Goal: Information Seeking & Learning: Understand process/instructions

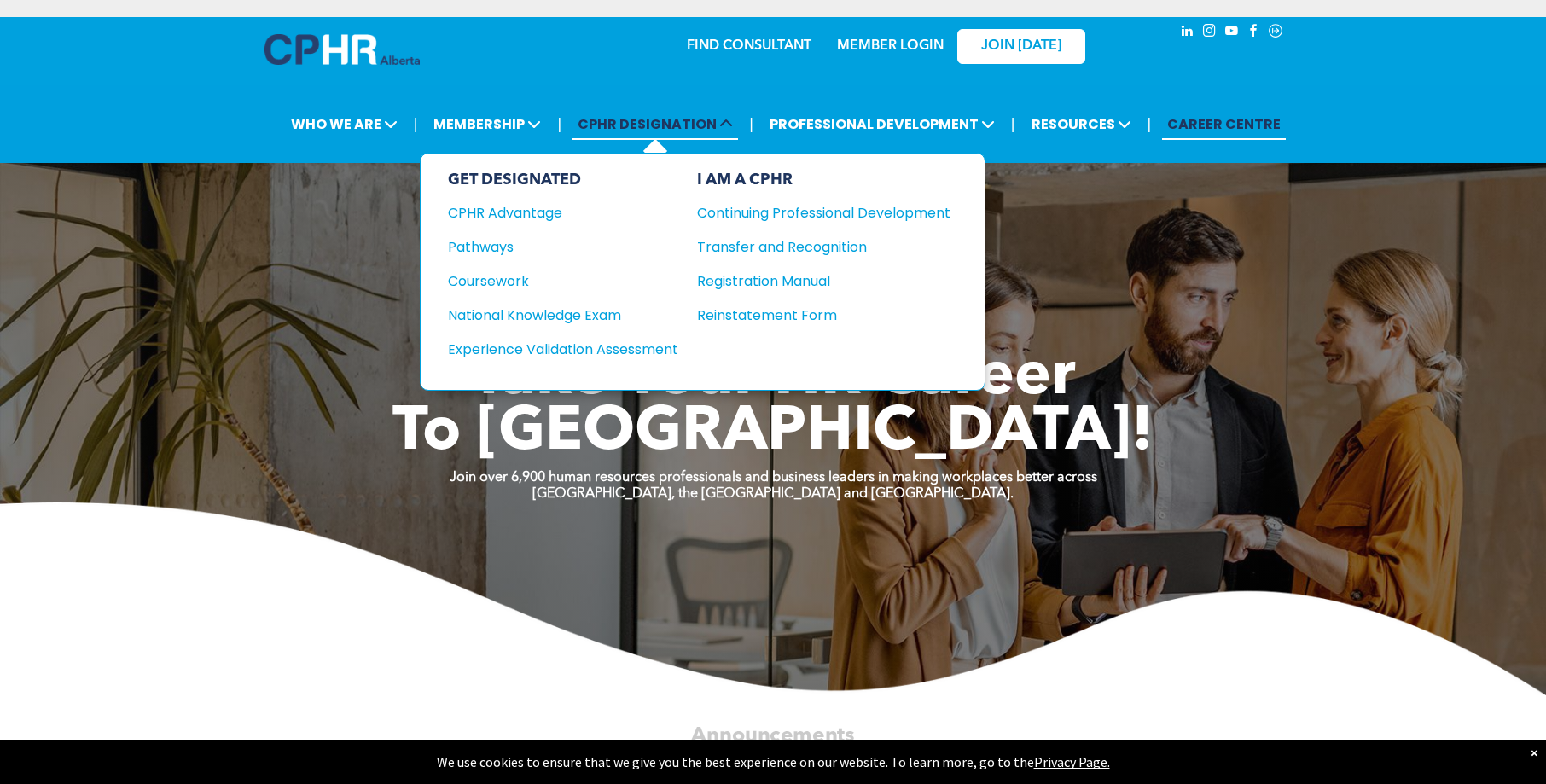
click at [700, 124] on span "CPHR DESIGNATION" at bounding box center [656, 124] width 166 height 32
click at [496, 250] on div "Pathways" at bounding box center [551, 247] width 207 height 22
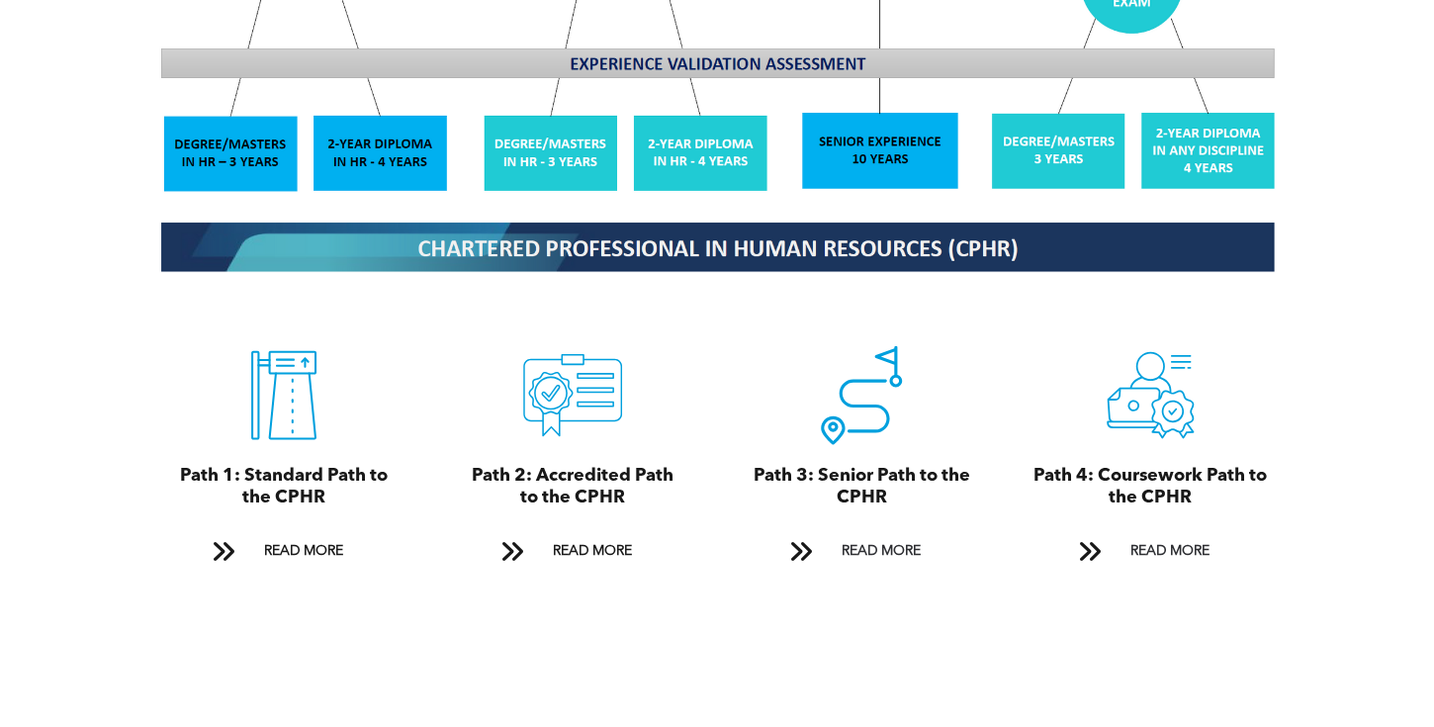
scroll to position [2018, 0]
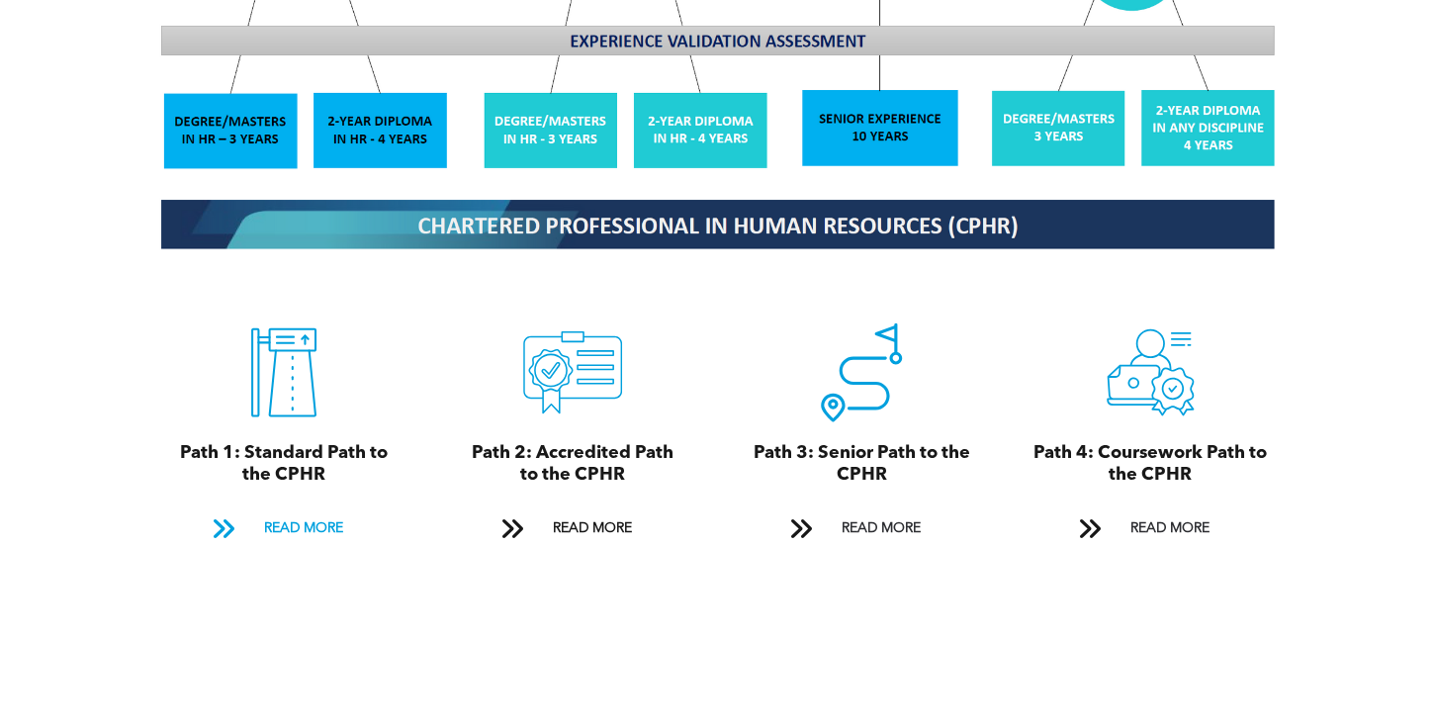
click at [311, 516] on span "READ MORE" at bounding box center [303, 528] width 93 height 37
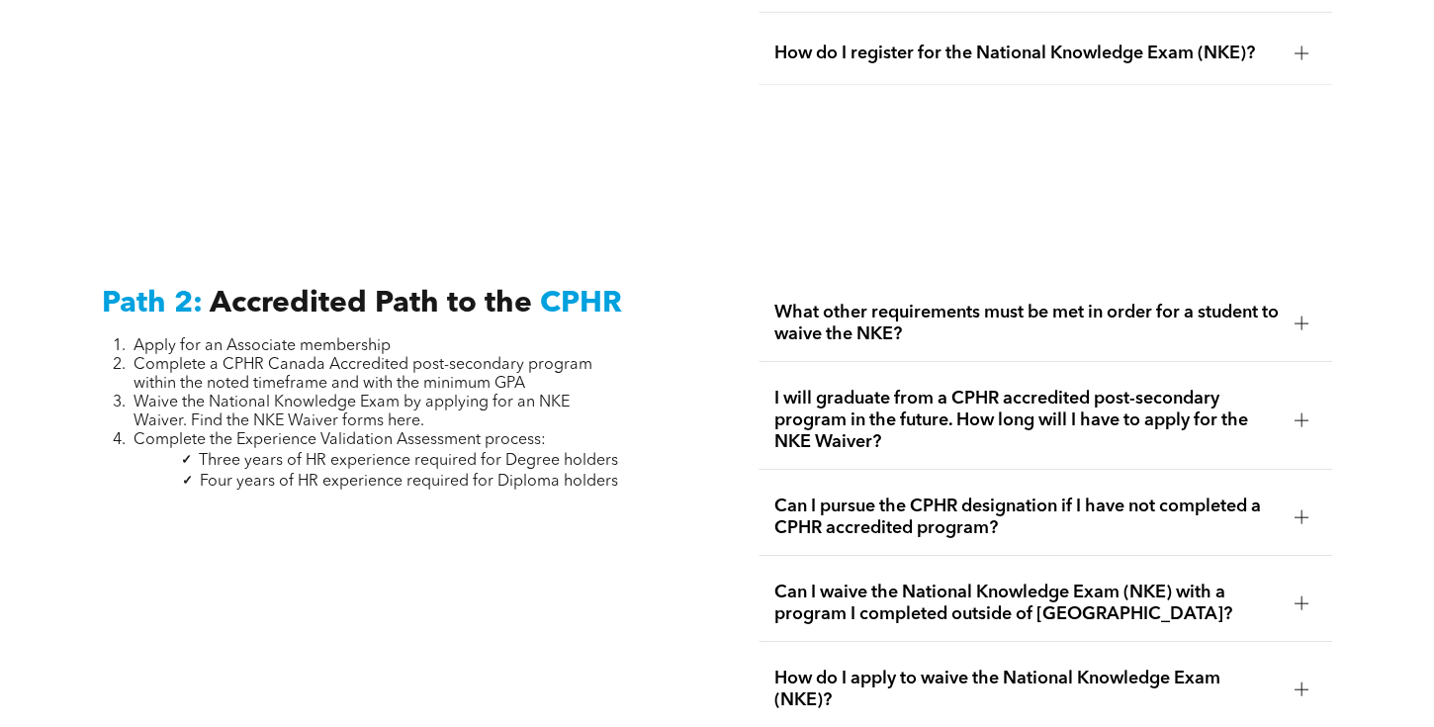
scroll to position [2963, 0]
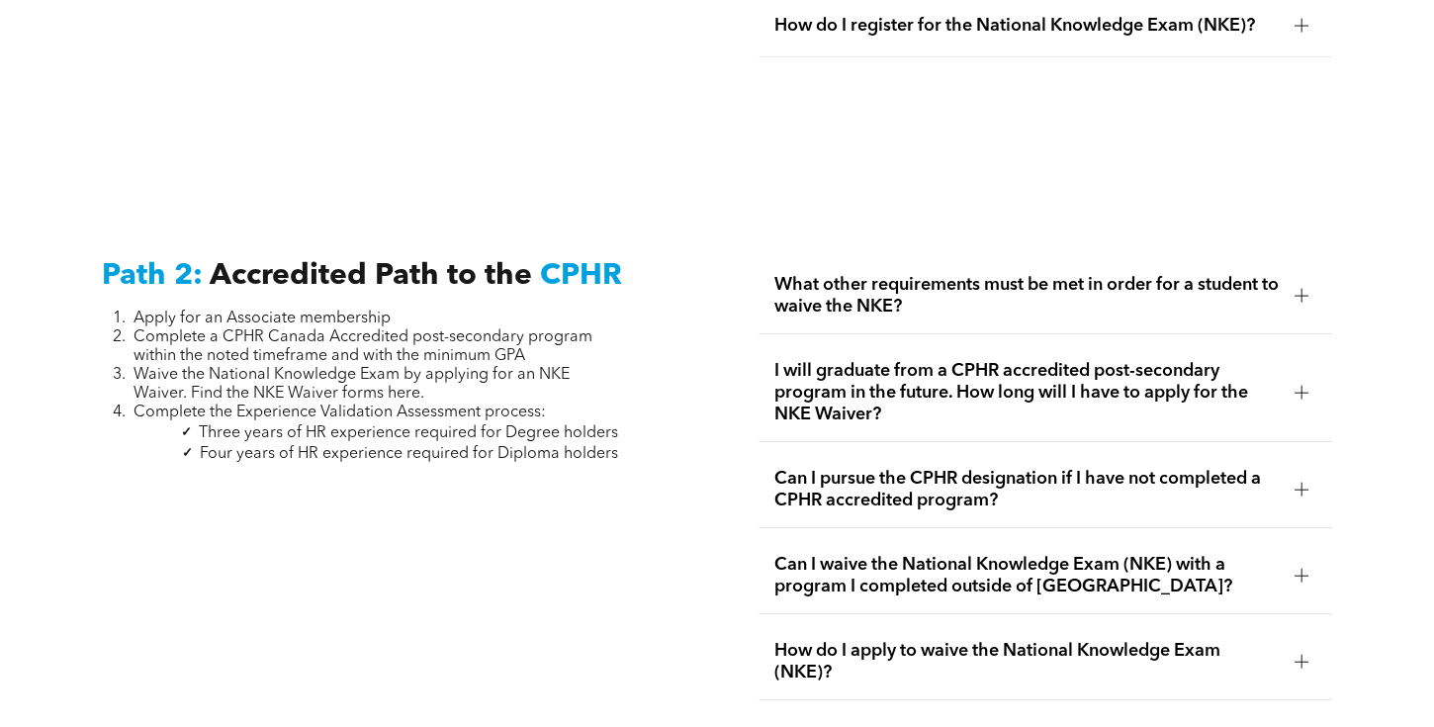
click at [1304, 289] on div at bounding box center [1302, 296] width 14 height 14
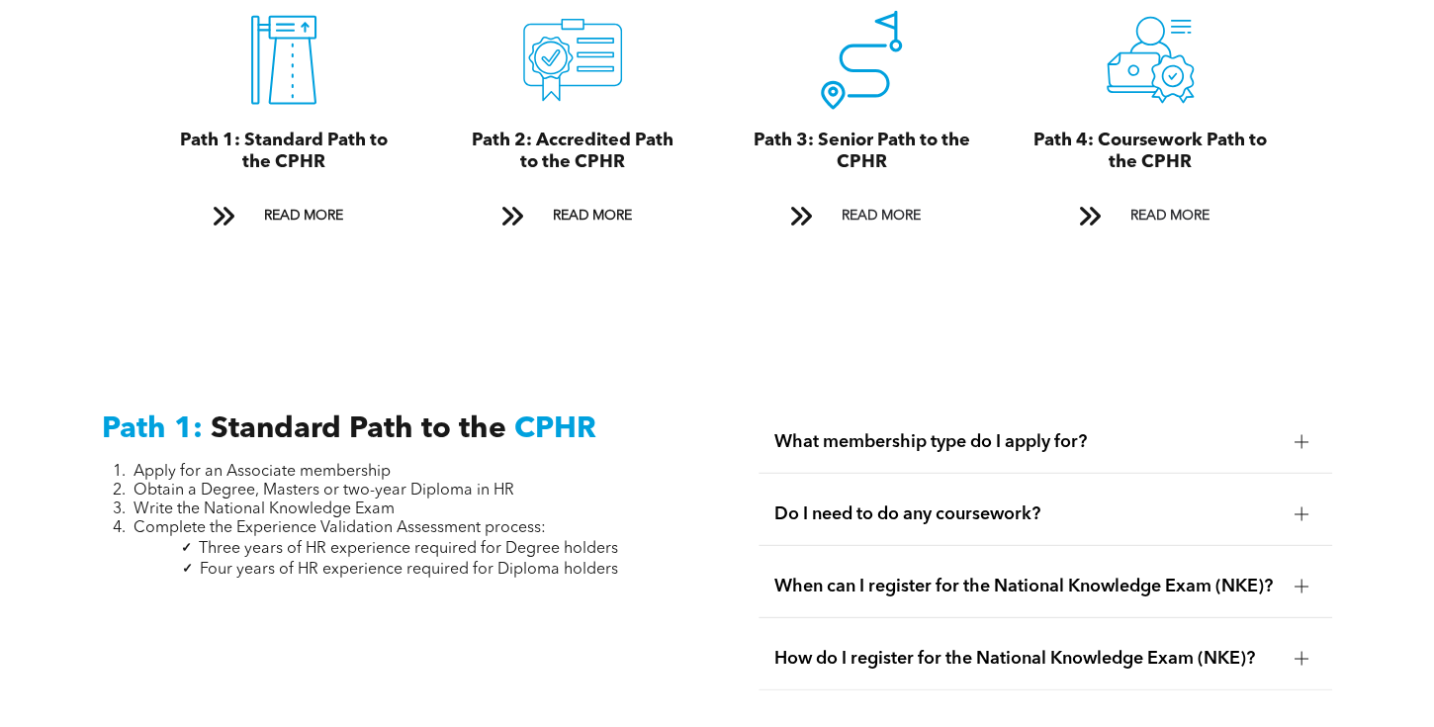
scroll to position [2251, 0]
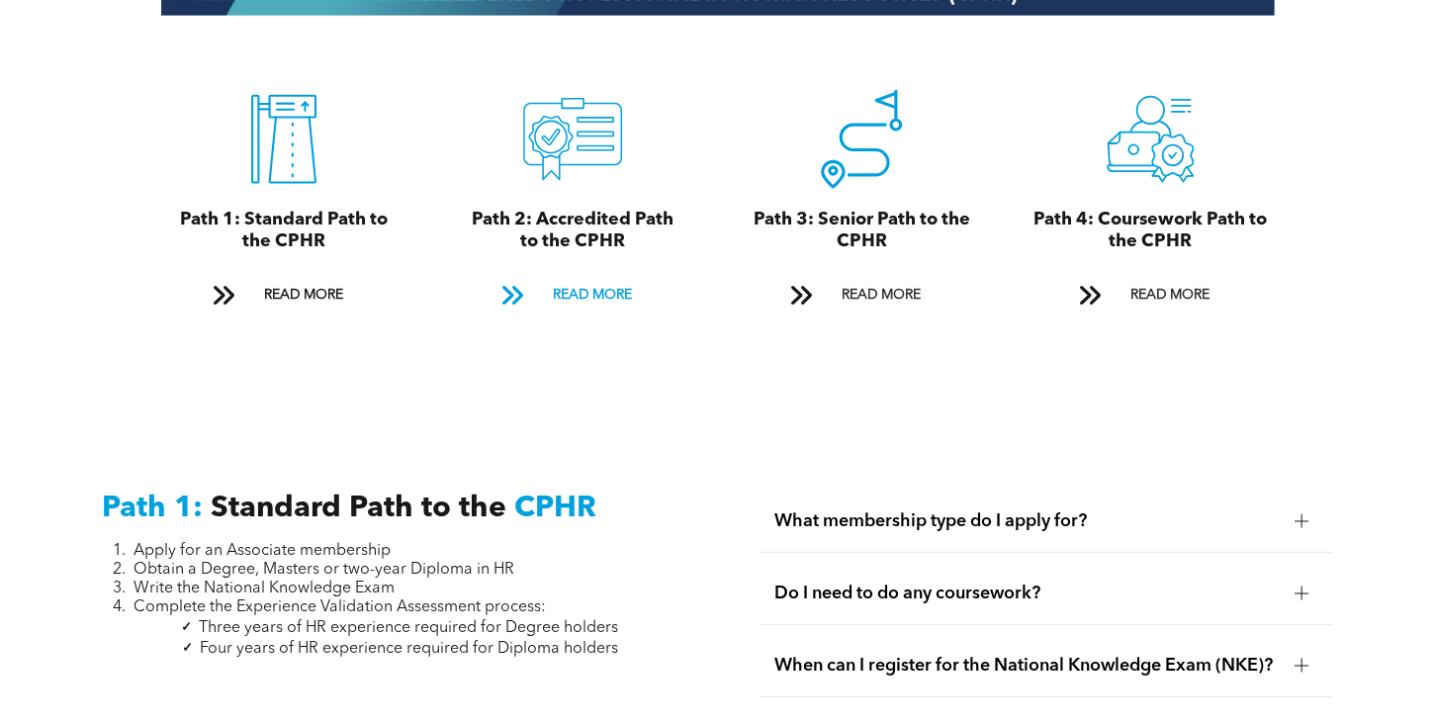
click at [621, 277] on span "READ MORE" at bounding box center [592, 295] width 93 height 37
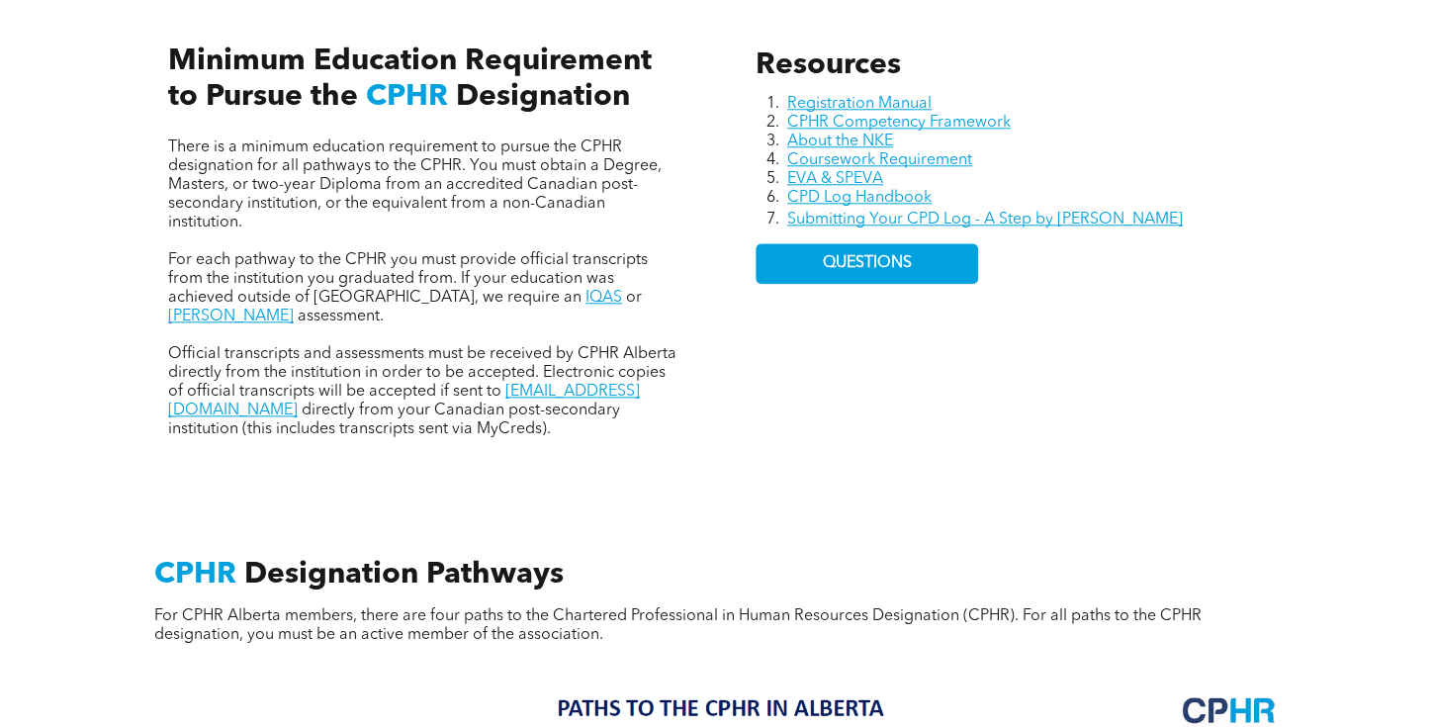
scroll to position [674, 0]
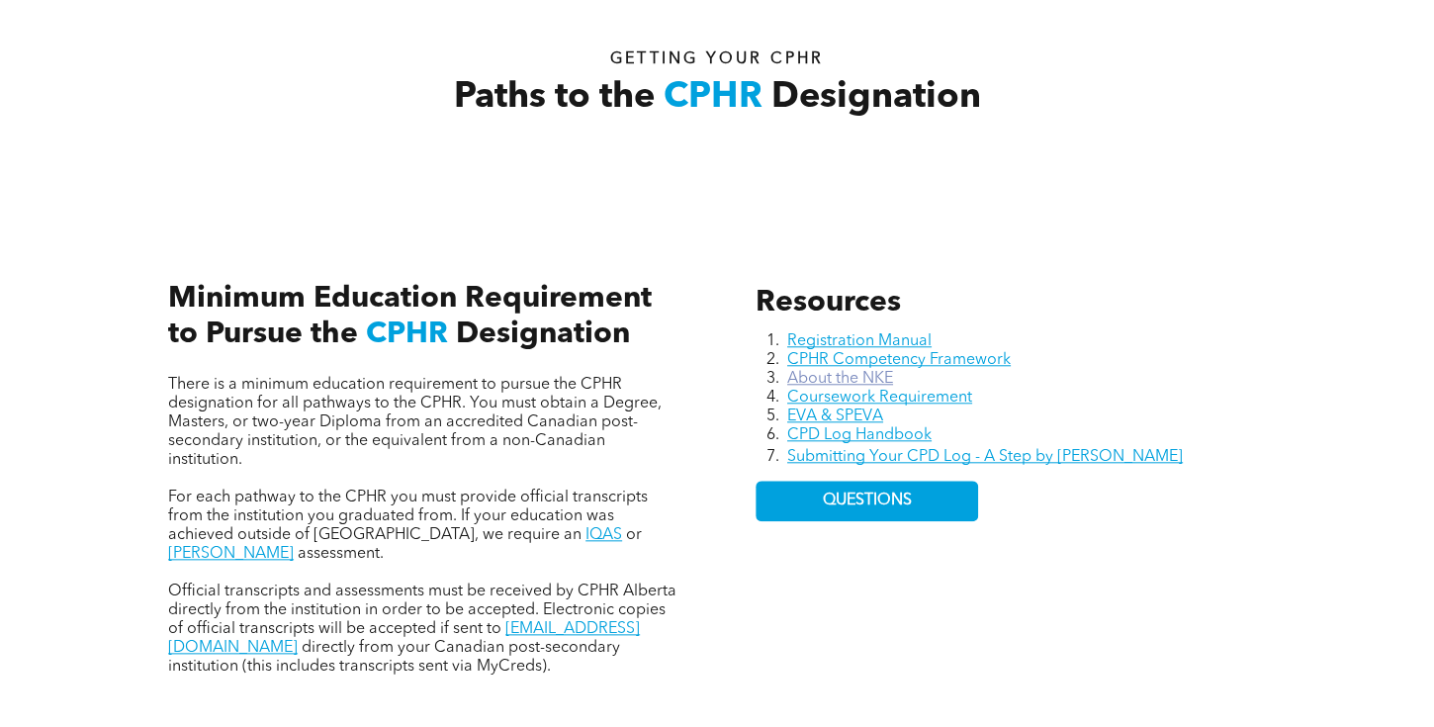
click at [817, 378] on link "About the NKE" at bounding box center [840, 379] width 106 height 16
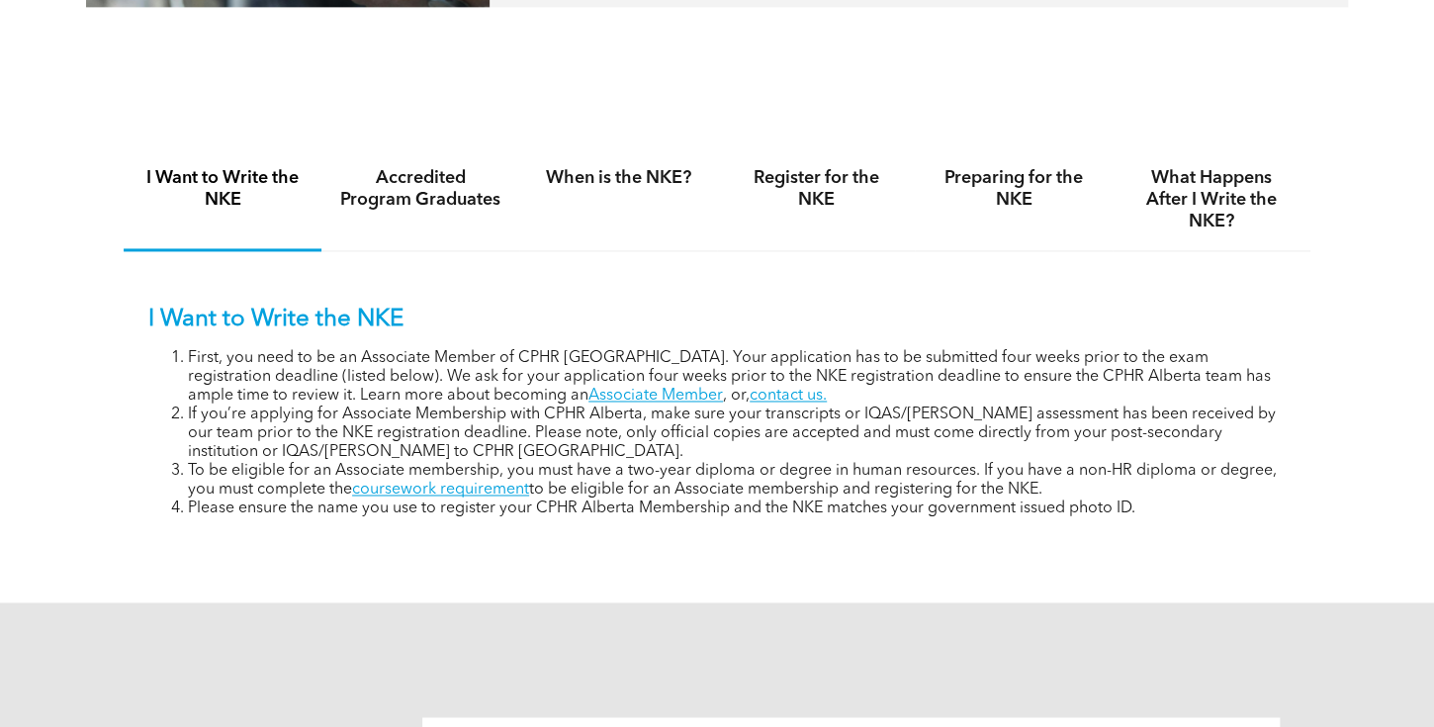
scroll to position [1266, 0]
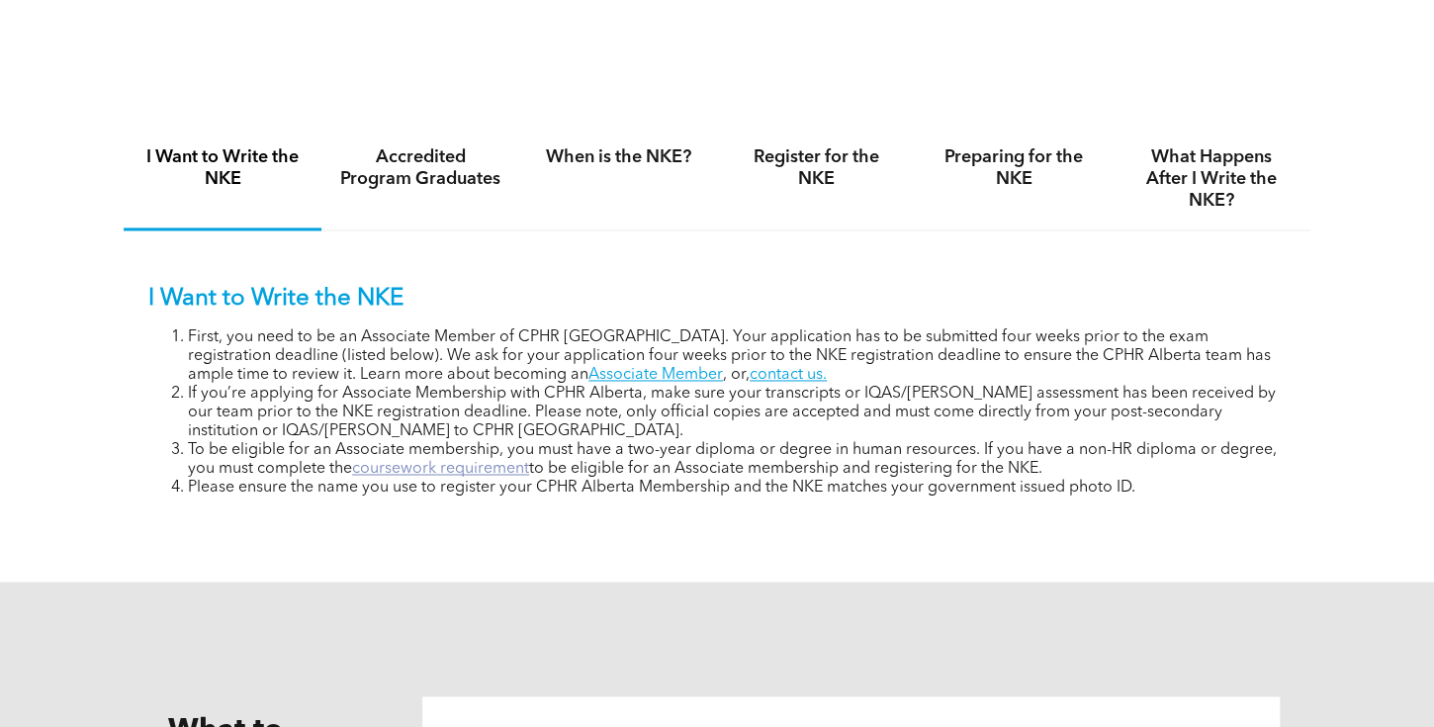
click at [394, 471] on link "coursework requirement" at bounding box center [440, 469] width 177 height 16
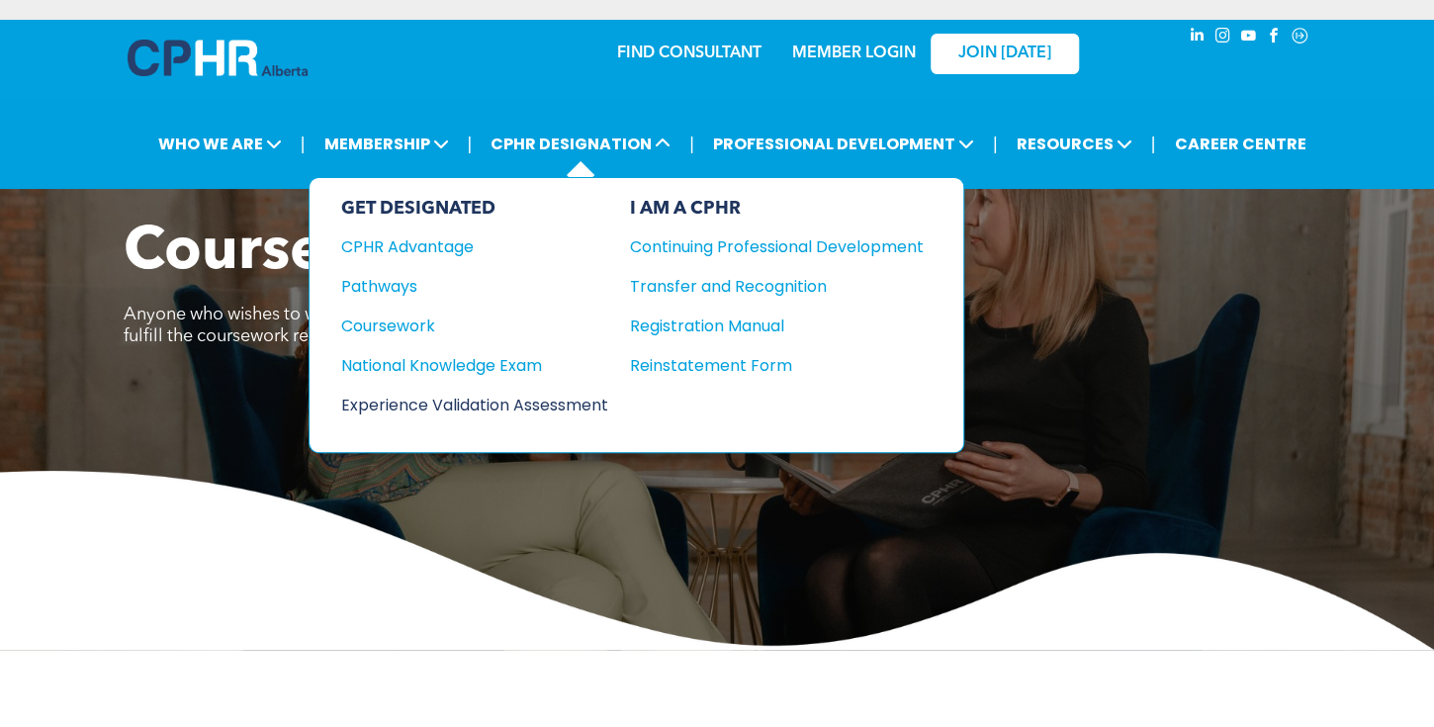
click at [555, 405] on div "Experience Validation Assessment" at bounding box center [461, 405] width 240 height 25
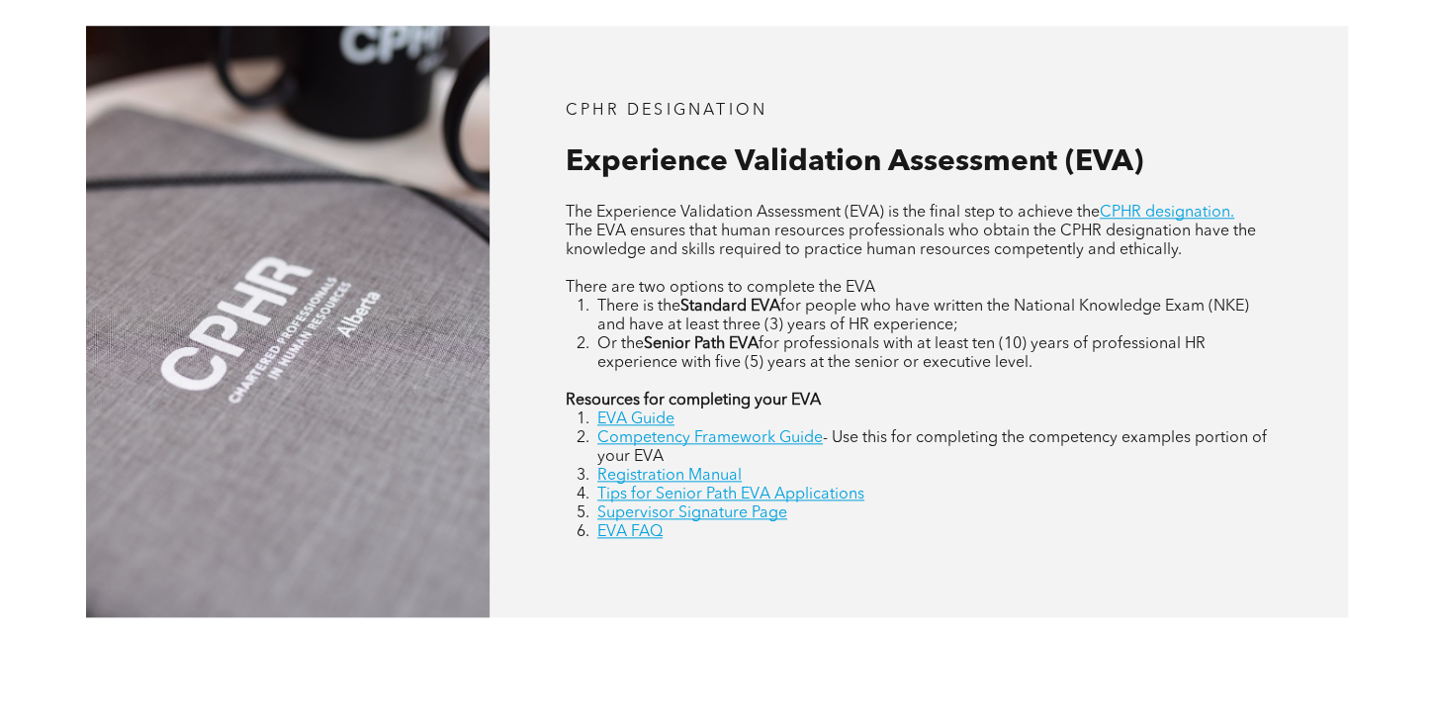
scroll to position [870, 0]
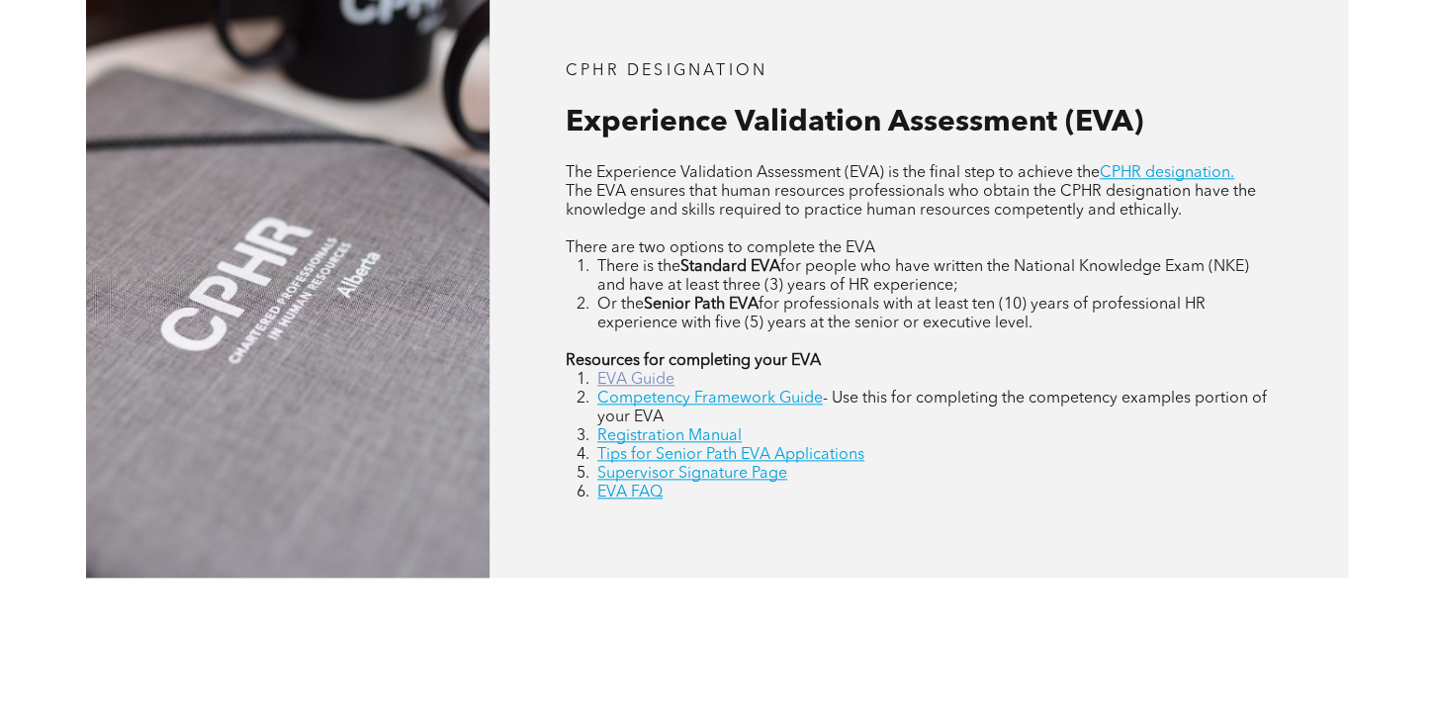
click at [657, 379] on link "EVA Guide" at bounding box center [635, 380] width 77 height 16
